Goal: Use online tool/utility: Utilize a website feature to perform a specific function

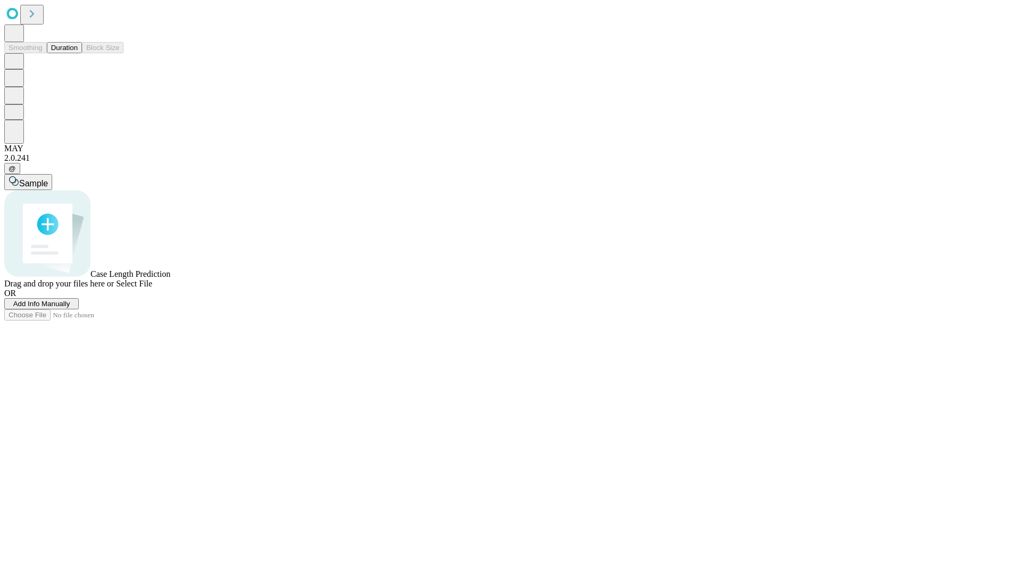
click at [78, 53] on button "Duration" at bounding box center [64, 47] width 35 height 11
click at [152, 288] on span "Select File" at bounding box center [134, 283] width 36 height 9
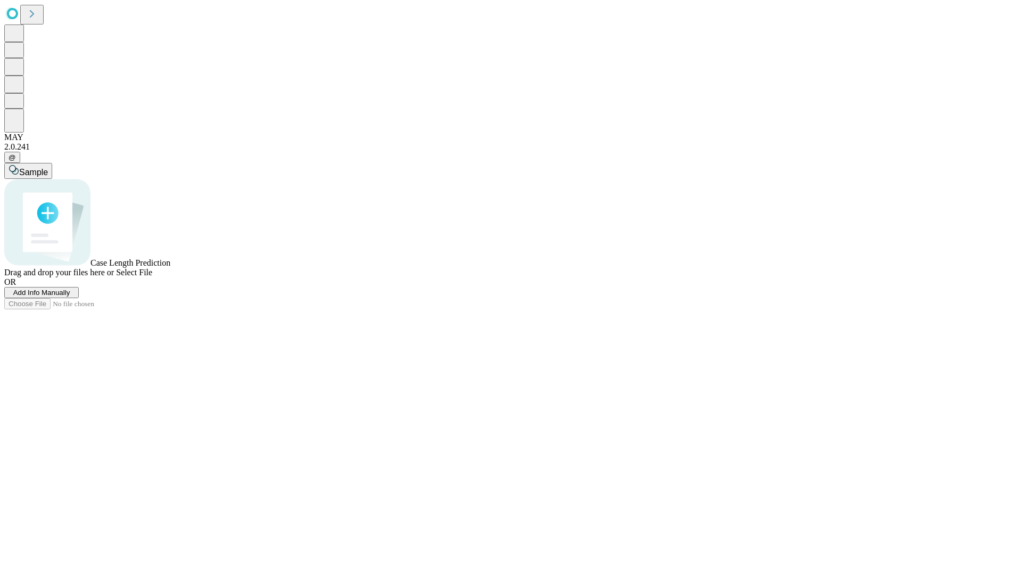
click at [152, 277] on span "Select File" at bounding box center [134, 272] width 36 height 9
